Goal: Information Seeking & Learning: Learn about a topic

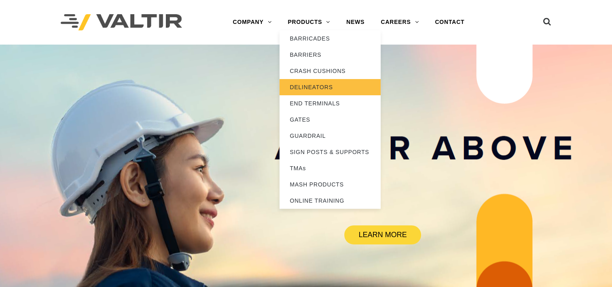
click at [311, 85] on link "DELINEATORS" at bounding box center [330, 87] width 101 height 16
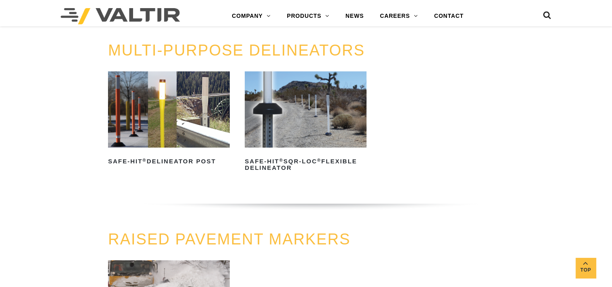
scroll to position [162, 0]
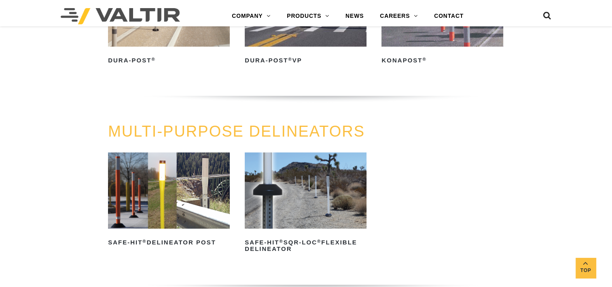
click at [191, 199] on img at bounding box center [169, 190] width 122 height 76
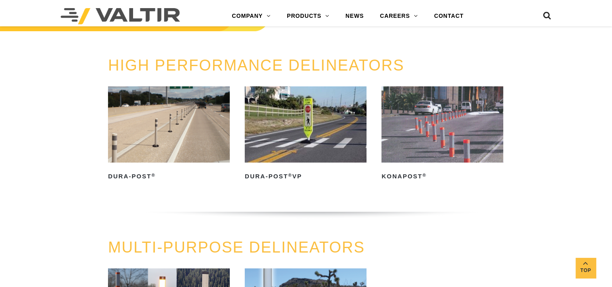
scroll to position [0, 0]
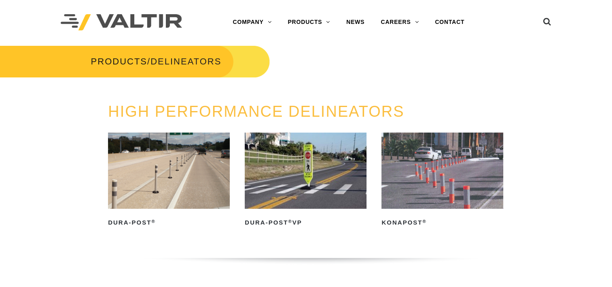
click at [176, 184] on img at bounding box center [169, 170] width 122 height 76
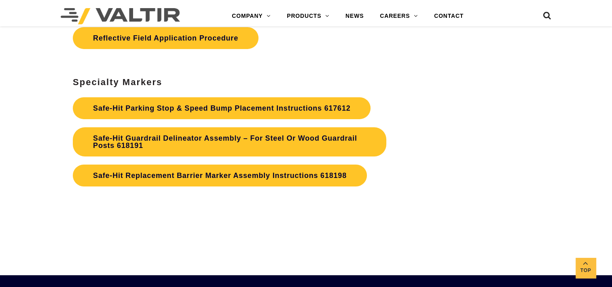
scroll to position [2712, 0]
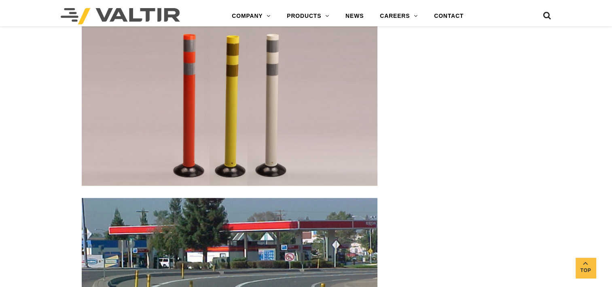
scroll to position [1376, 0]
